Goal: Transaction & Acquisition: Download file/media

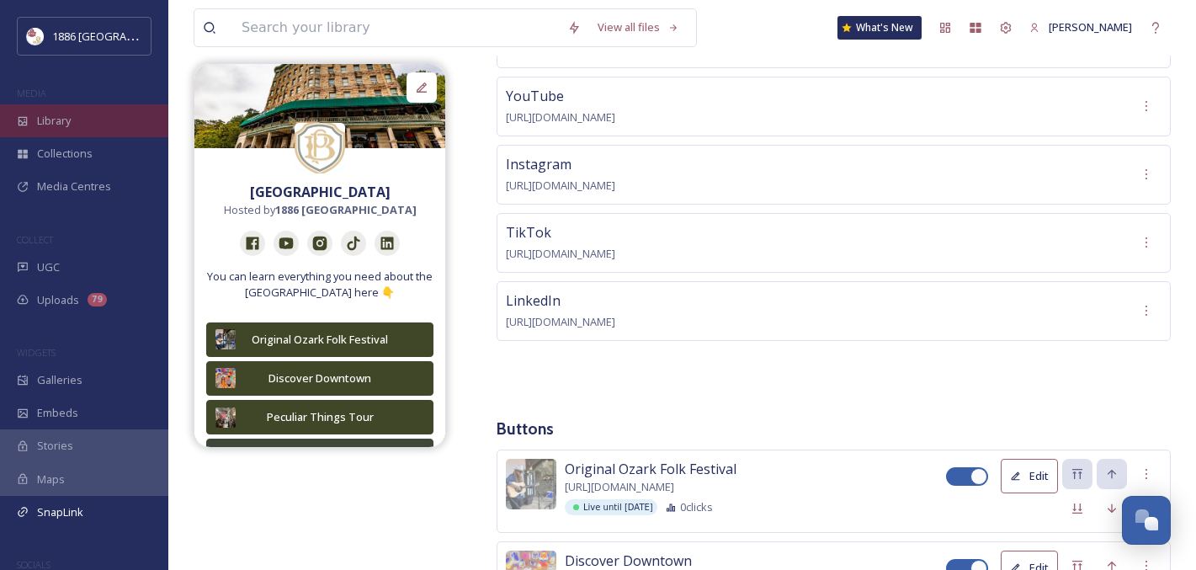
scroll to position [557, 0]
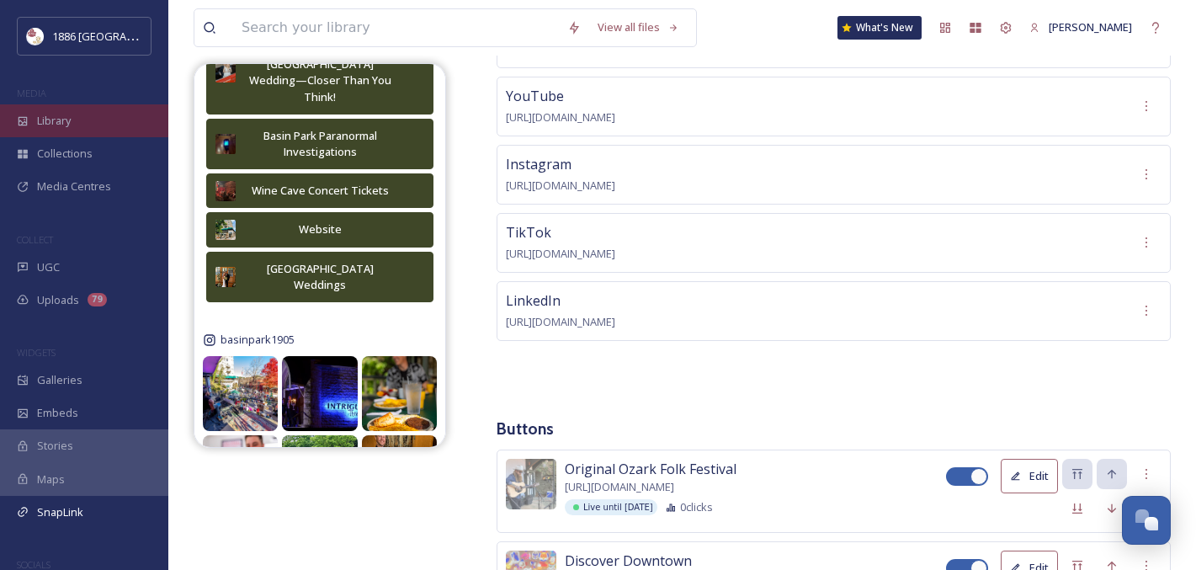
click at [58, 115] on span "Library" at bounding box center [54, 121] width 34 height 16
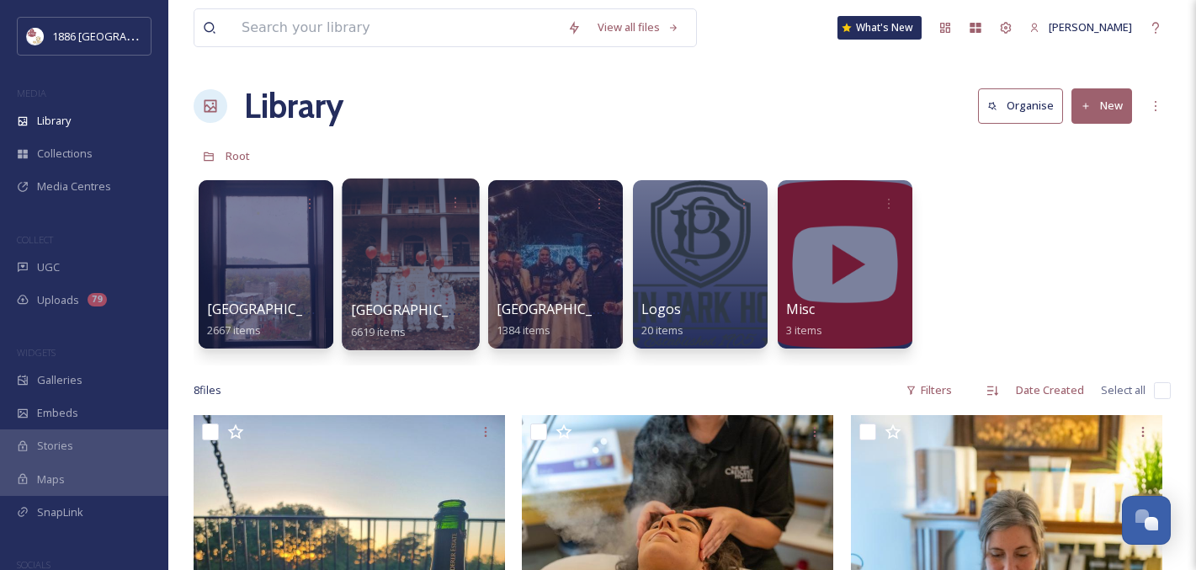
click at [403, 275] on div at bounding box center [410, 265] width 137 height 172
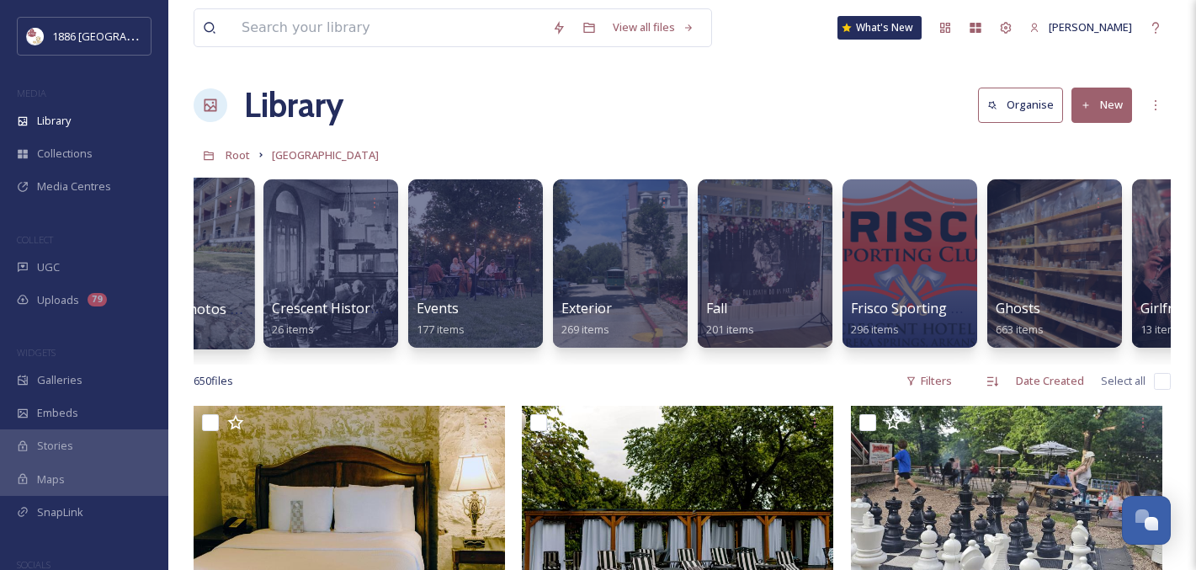
scroll to position [0, 811]
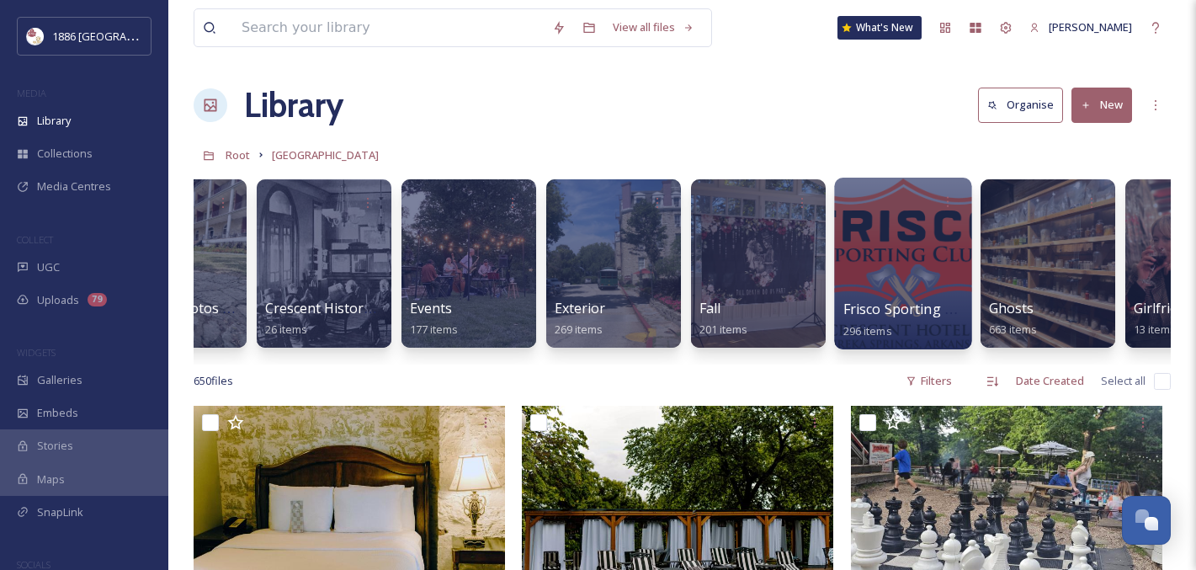
click at [875, 287] on div at bounding box center [902, 264] width 137 height 172
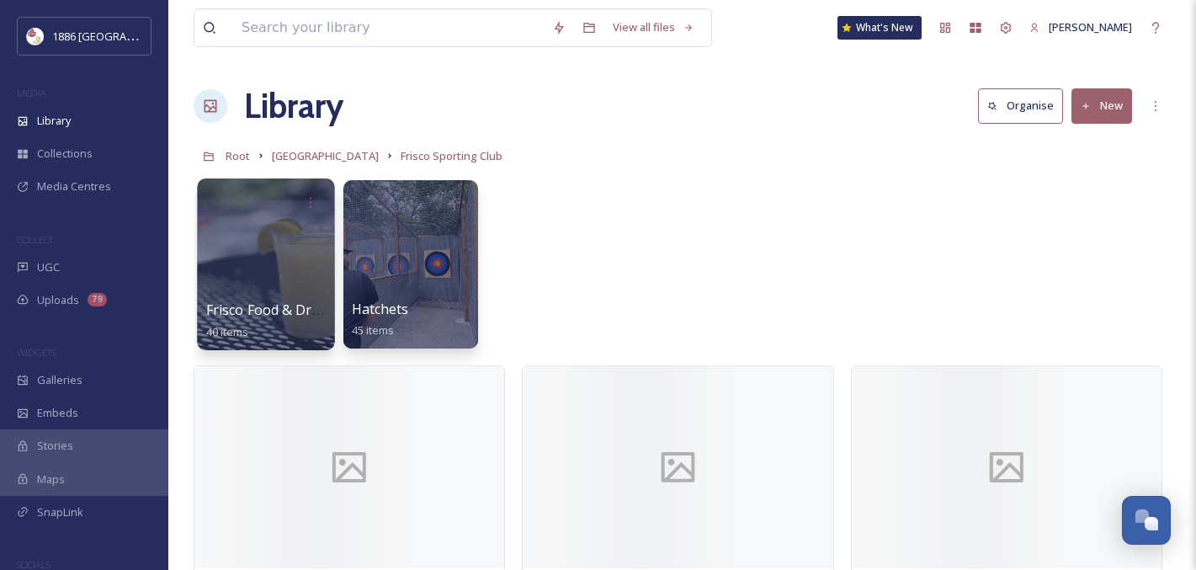
click at [264, 301] on span "Frisco Food & Drinks" at bounding box center [272, 310] width 132 height 19
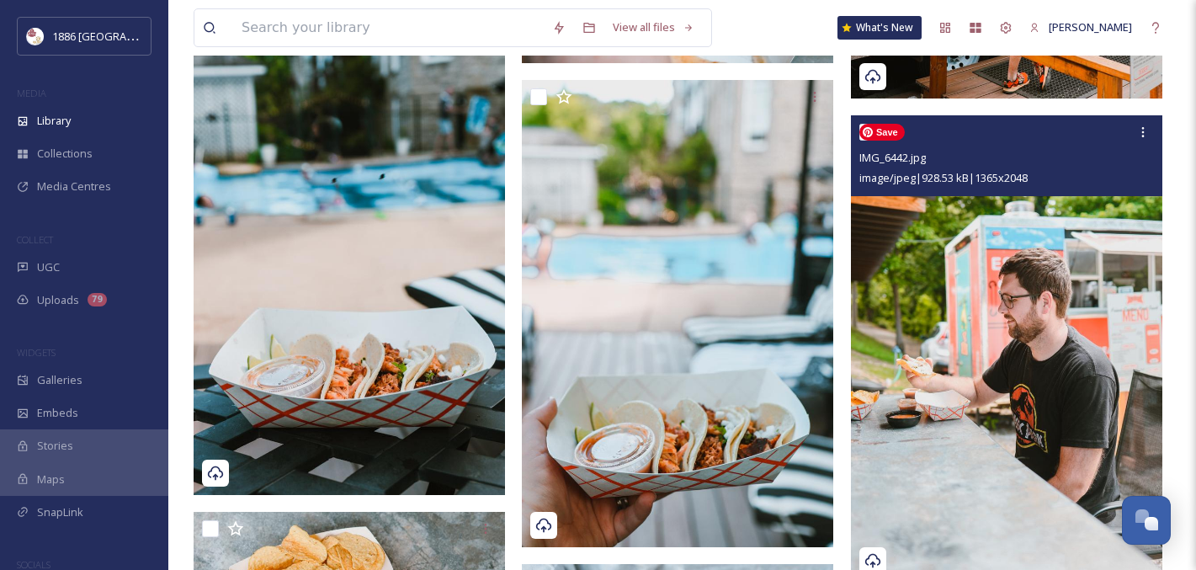
scroll to position [1560, 0]
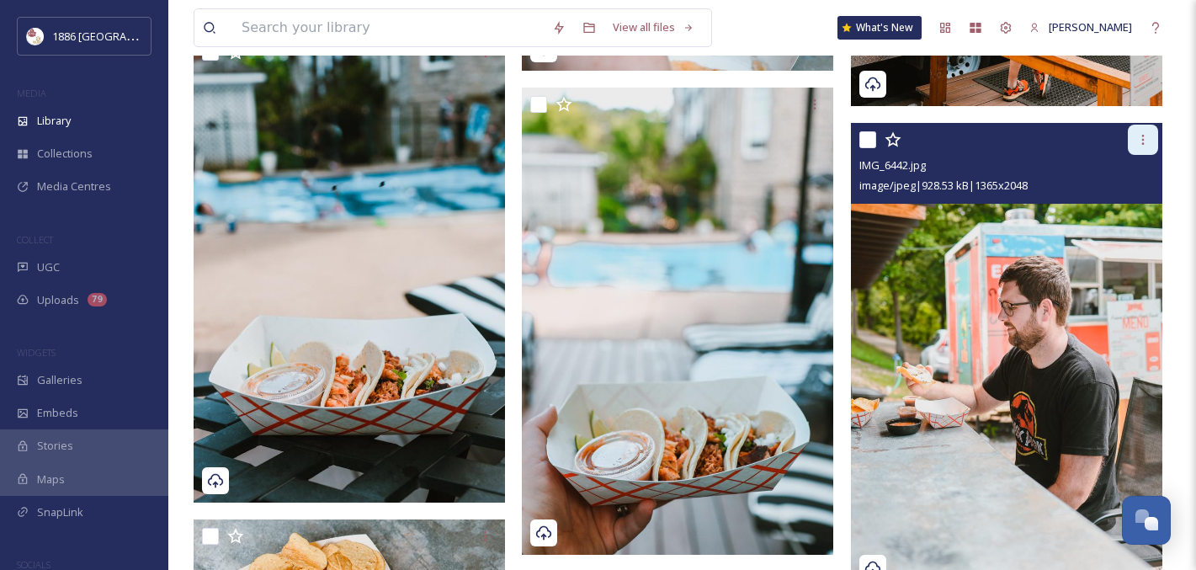
click at [1141, 133] on icon at bounding box center [1143, 139] width 13 height 13
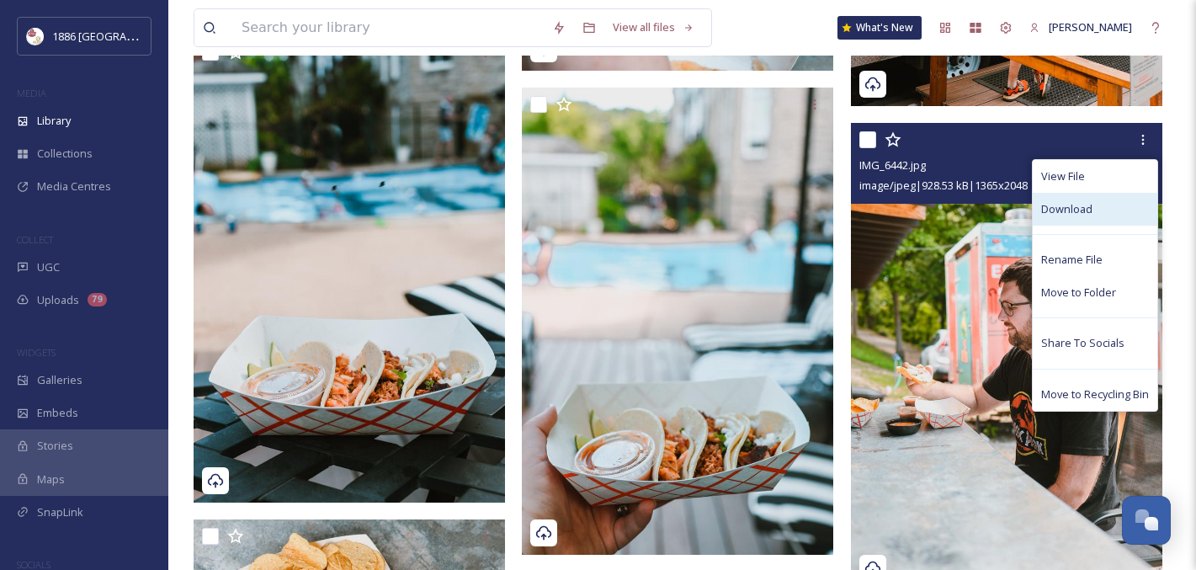
click at [1116, 208] on div "Download" at bounding box center [1095, 209] width 125 height 33
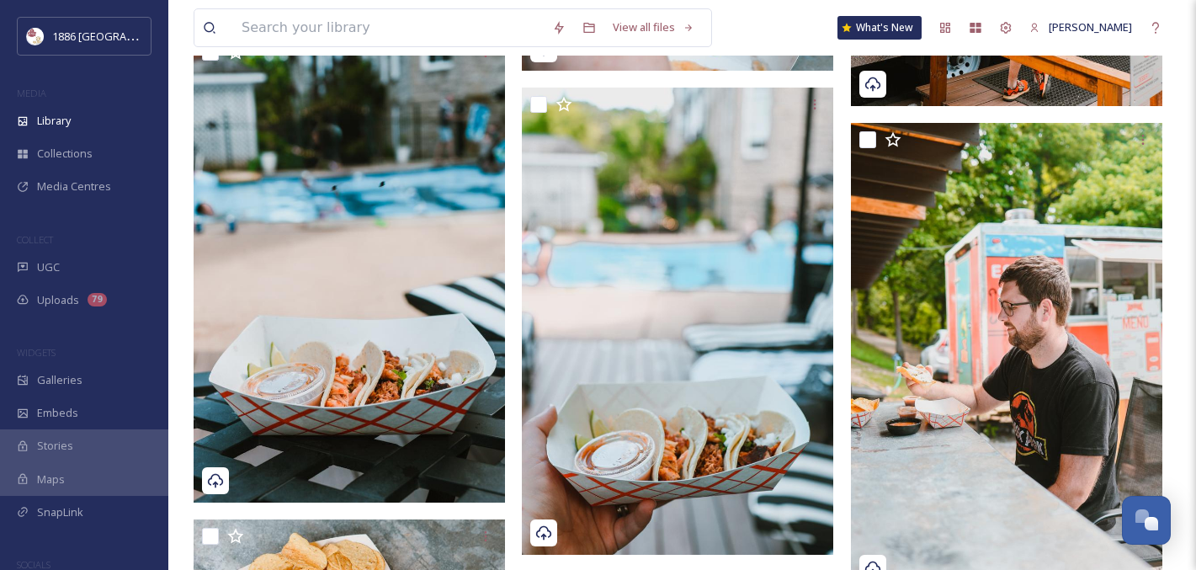
click at [1048, 7] on div "View all files What's New [PERSON_NAME]" at bounding box center [683, 28] width 978 height 56
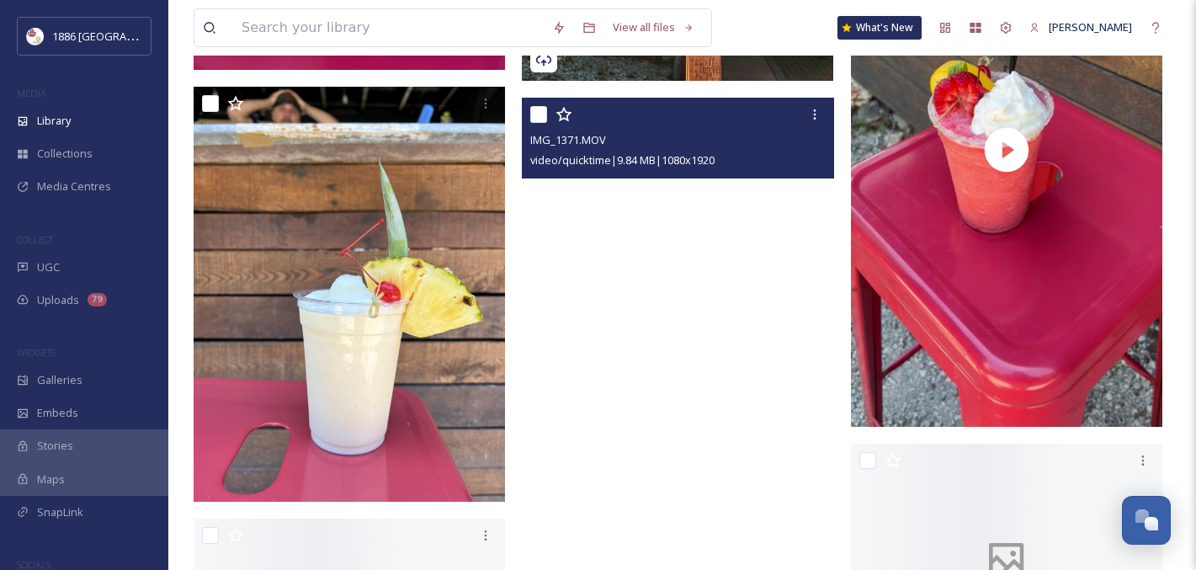
scroll to position [3760, 0]
